Goal: Task Accomplishment & Management: Use online tool/utility

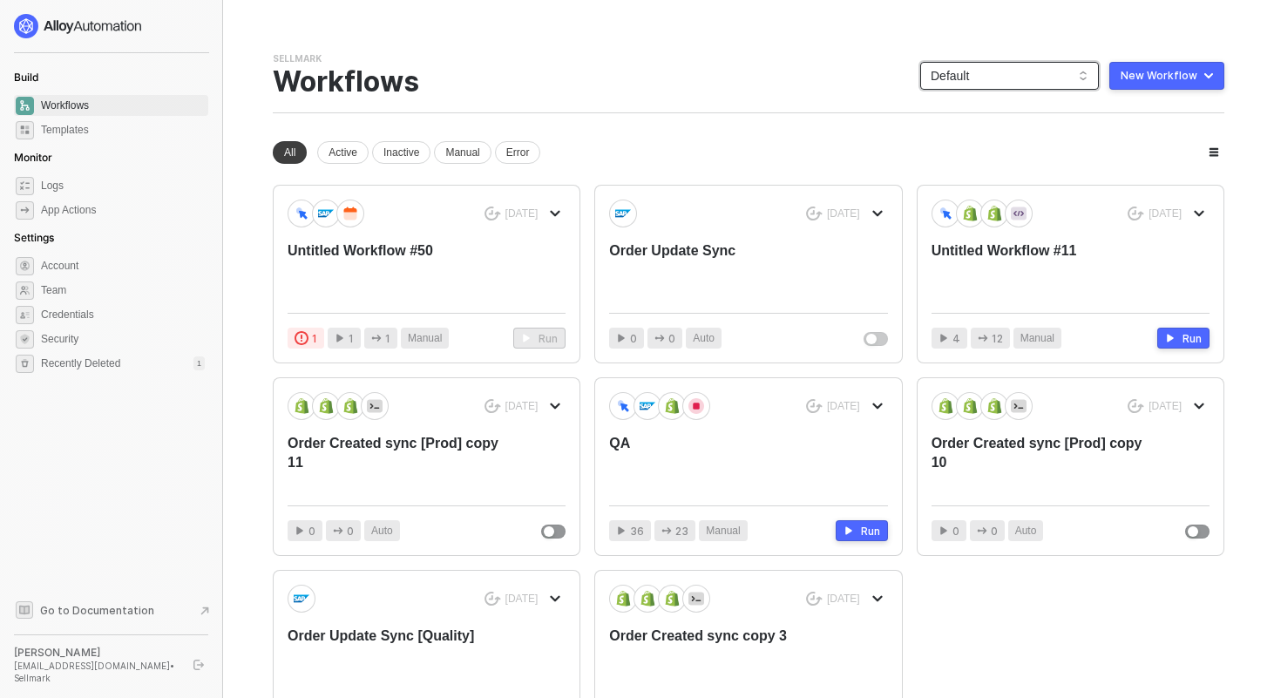
click at [993, 72] on span "Default" at bounding box center [1009, 76] width 158 height 26
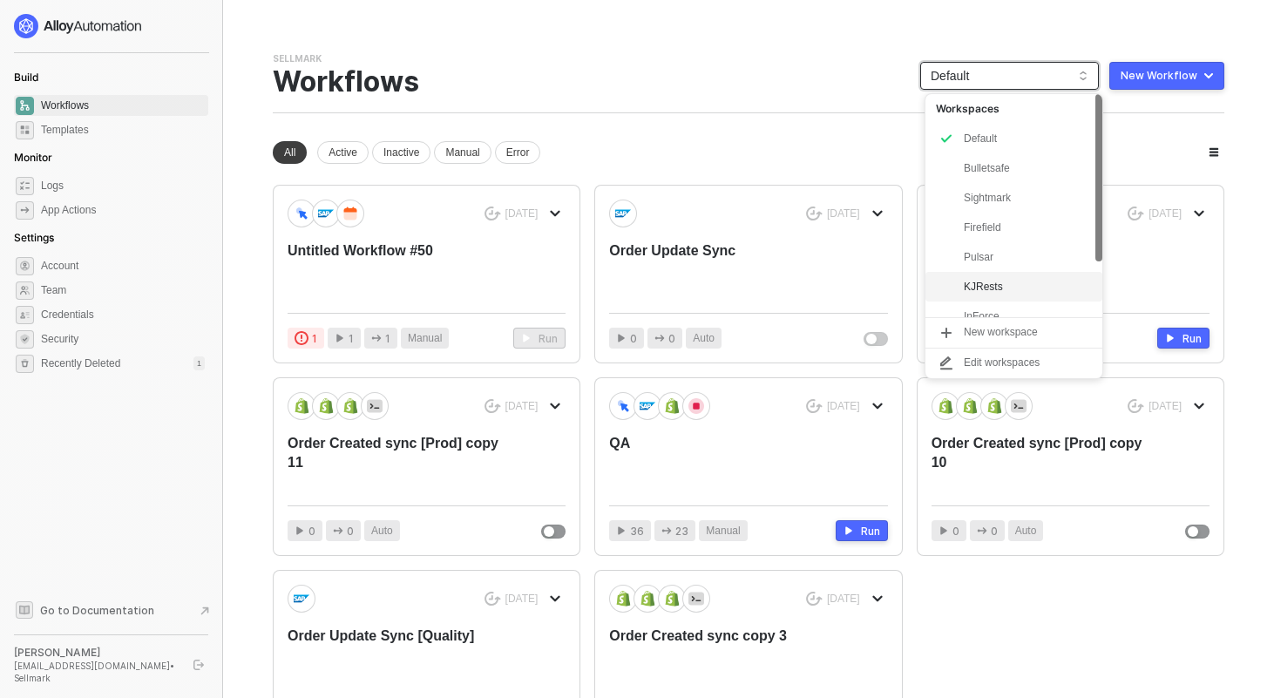
click at [995, 276] on div "KJRests" at bounding box center [1028, 286] width 128 height 21
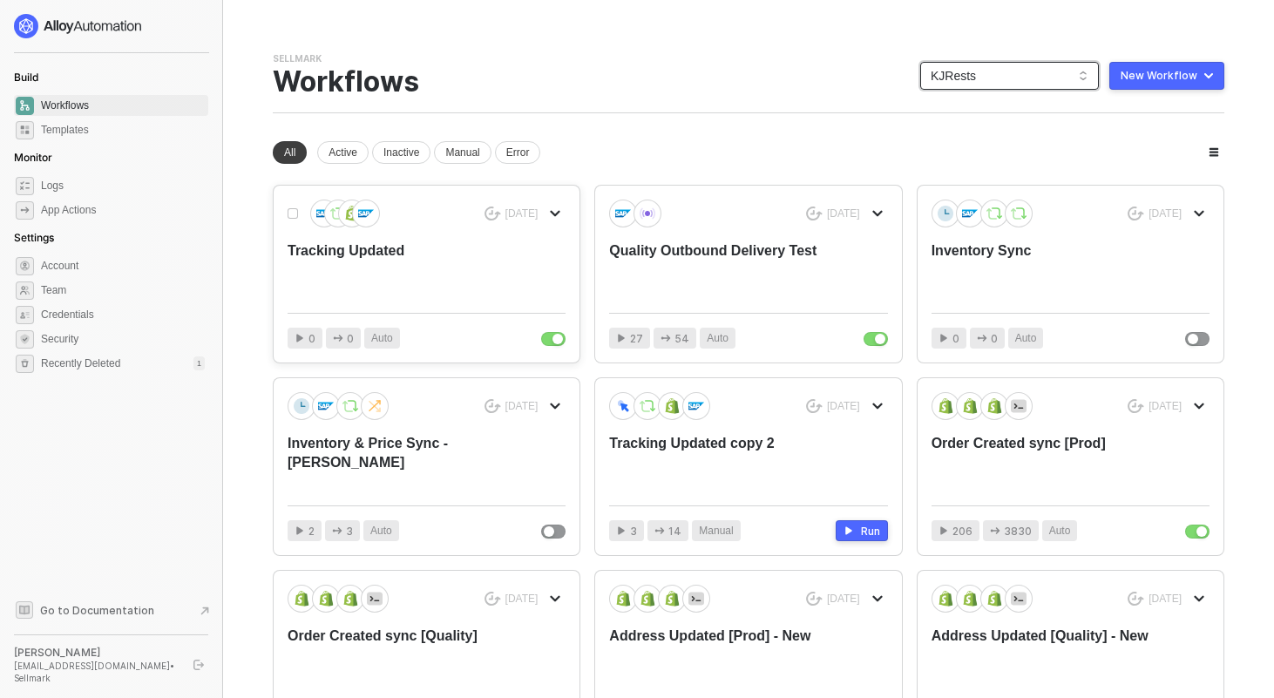
click at [389, 254] on div "Tracking Updated" at bounding box center [399, 270] width 222 height 58
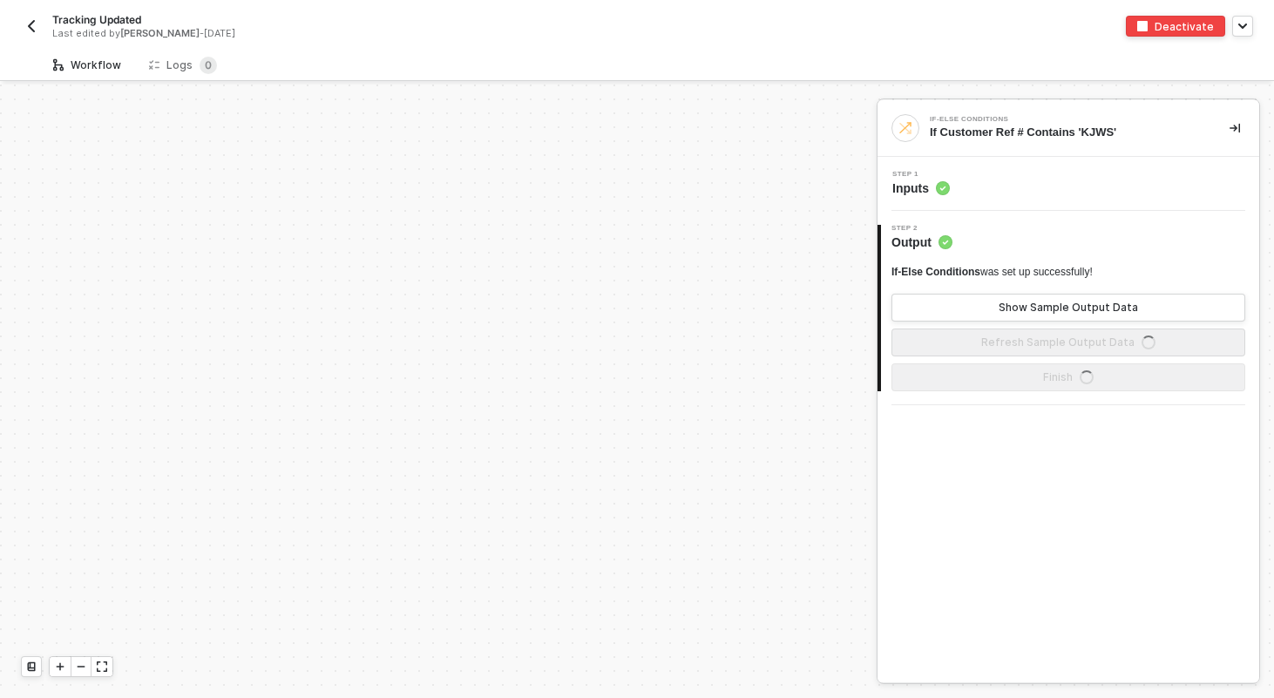
scroll to position [501, 0]
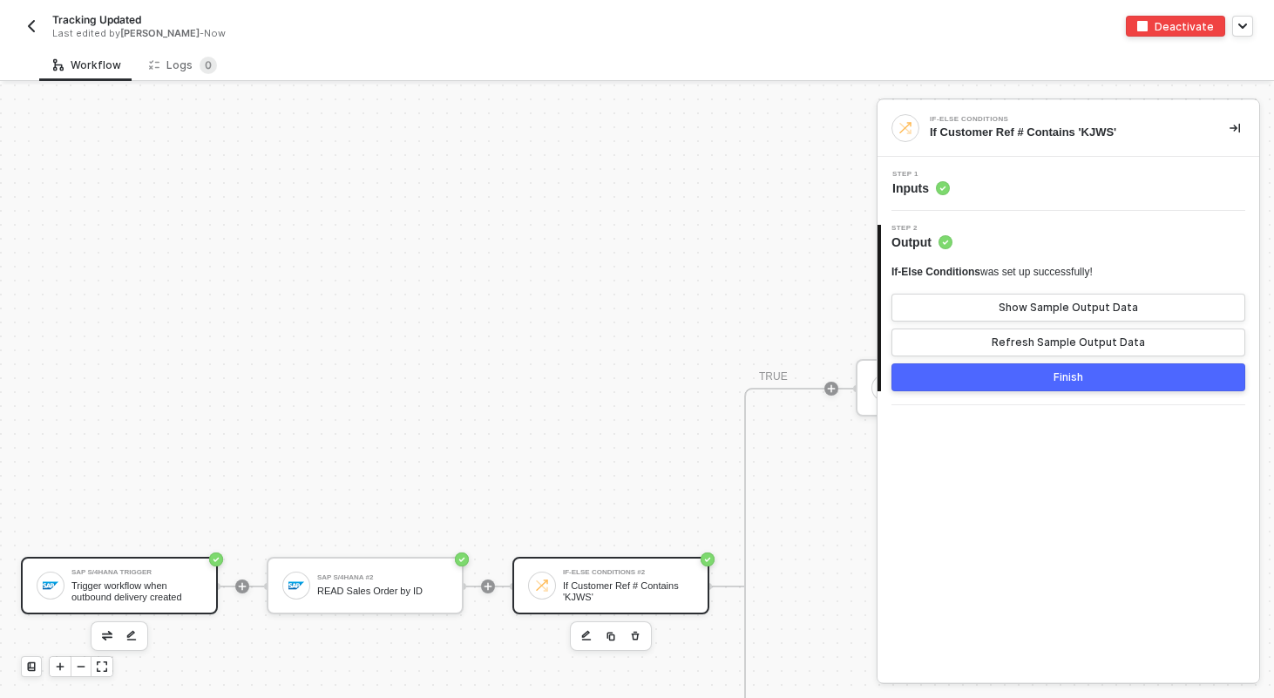
click at [145, 569] on div "SAP S/4HANA Trigger" at bounding box center [136, 572] width 131 height 7
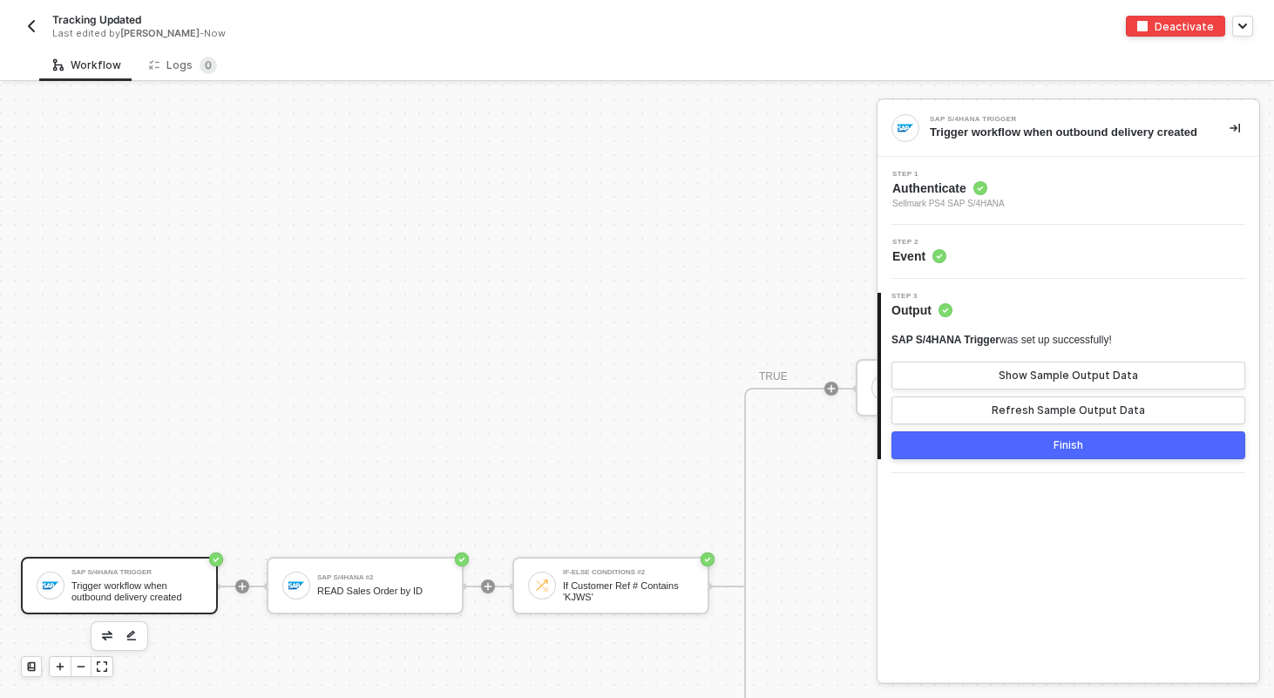
click at [34, 33] on button "button" at bounding box center [31, 26] width 21 height 21
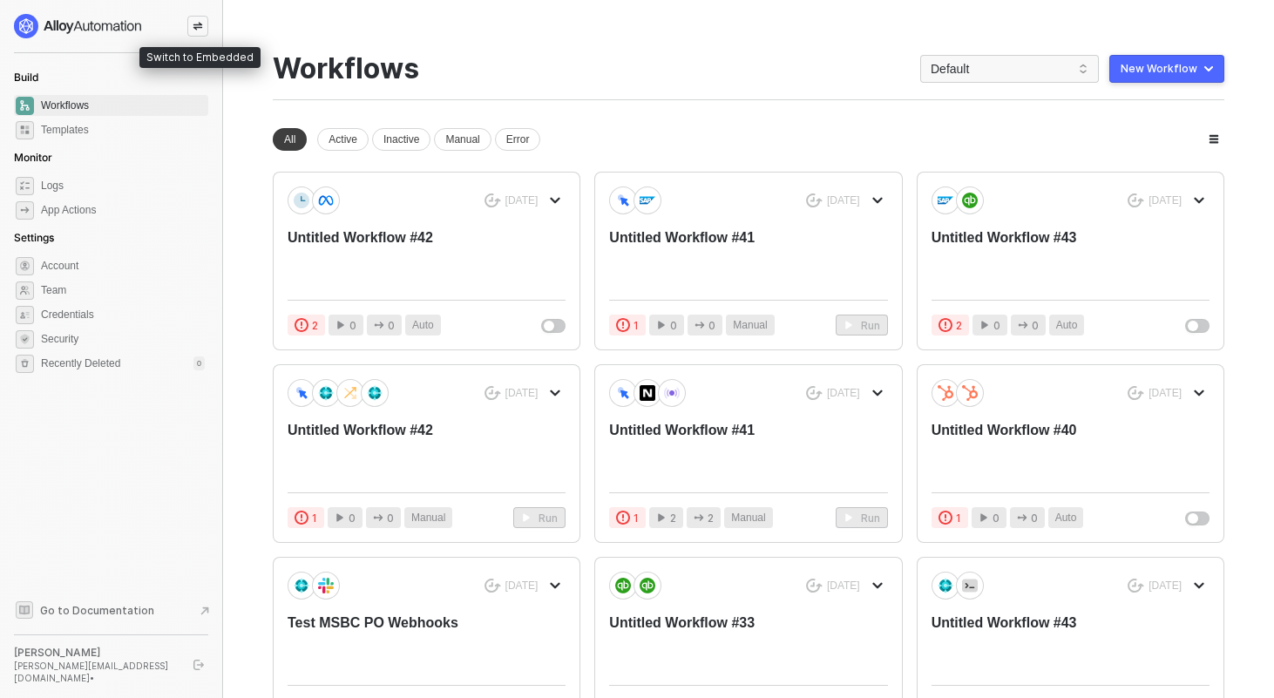
click at [197, 19] on div at bounding box center [197, 26] width 21 height 21
